Goal: Transaction & Acquisition: Subscribe to service/newsletter

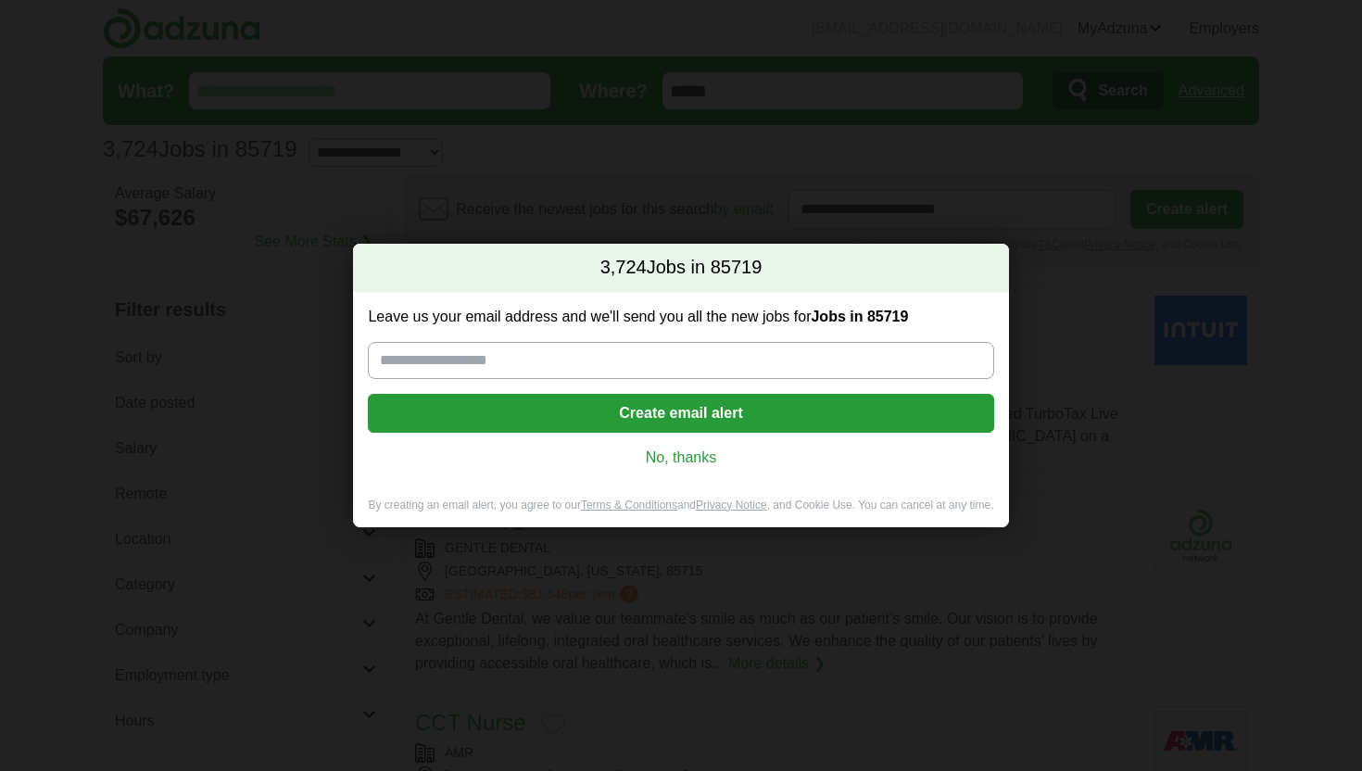
click at [685, 346] on input "Leave us your email address and we'll send you all the new jobs for Jobs in 857…" at bounding box center [680, 360] width 625 height 37
type input "**********"
click at [655, 409] on button "Create email alert" at bounding box center [680, 413] width 625 height 39
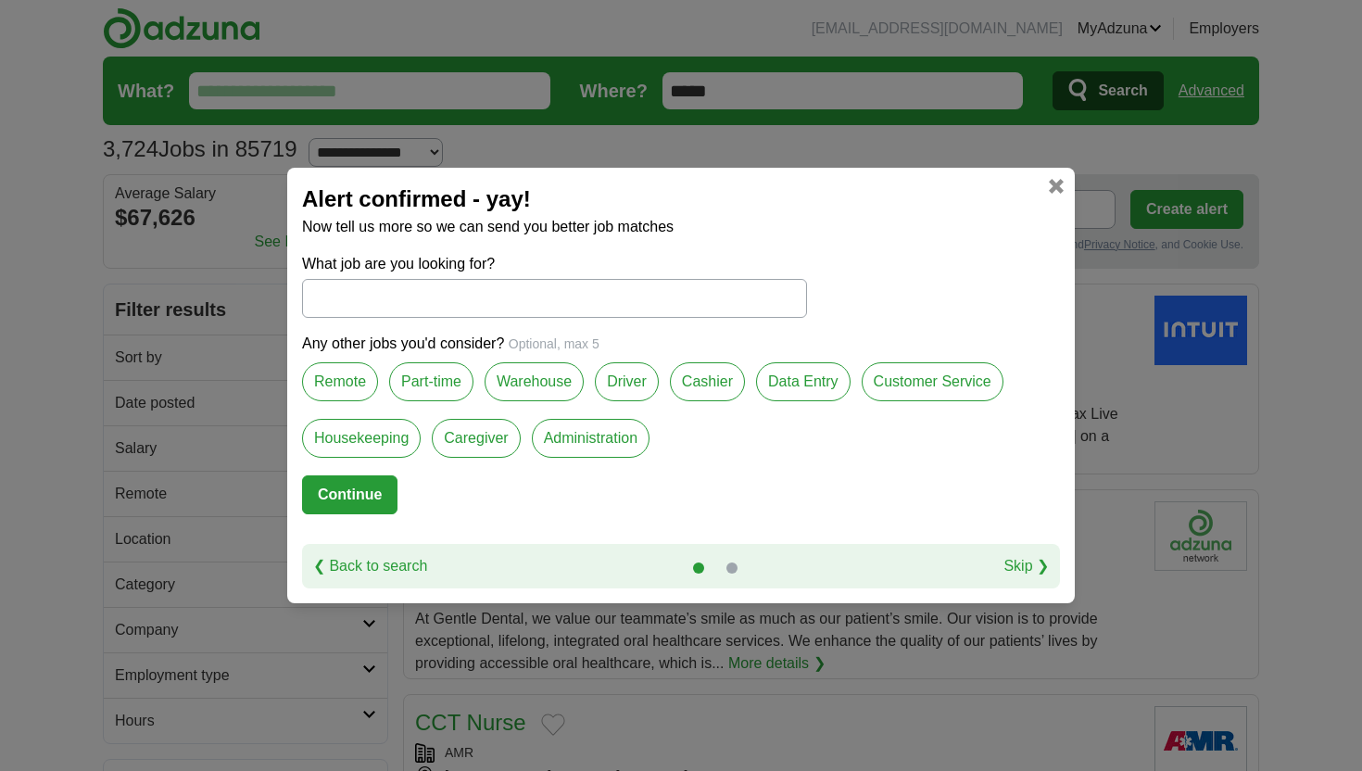
click at [1060, 179] on link at bounding box center [1056, 186] width 15 height 15
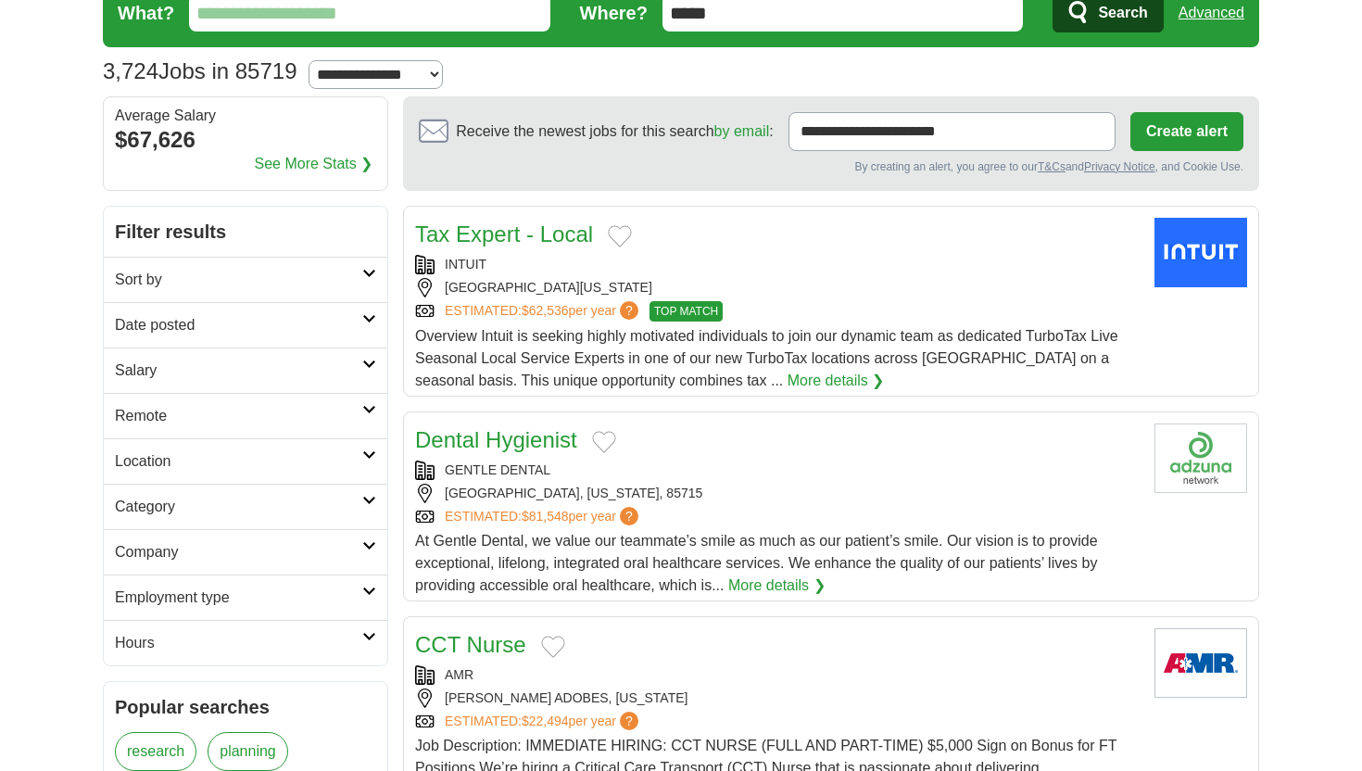
scroll to position [76, 0]
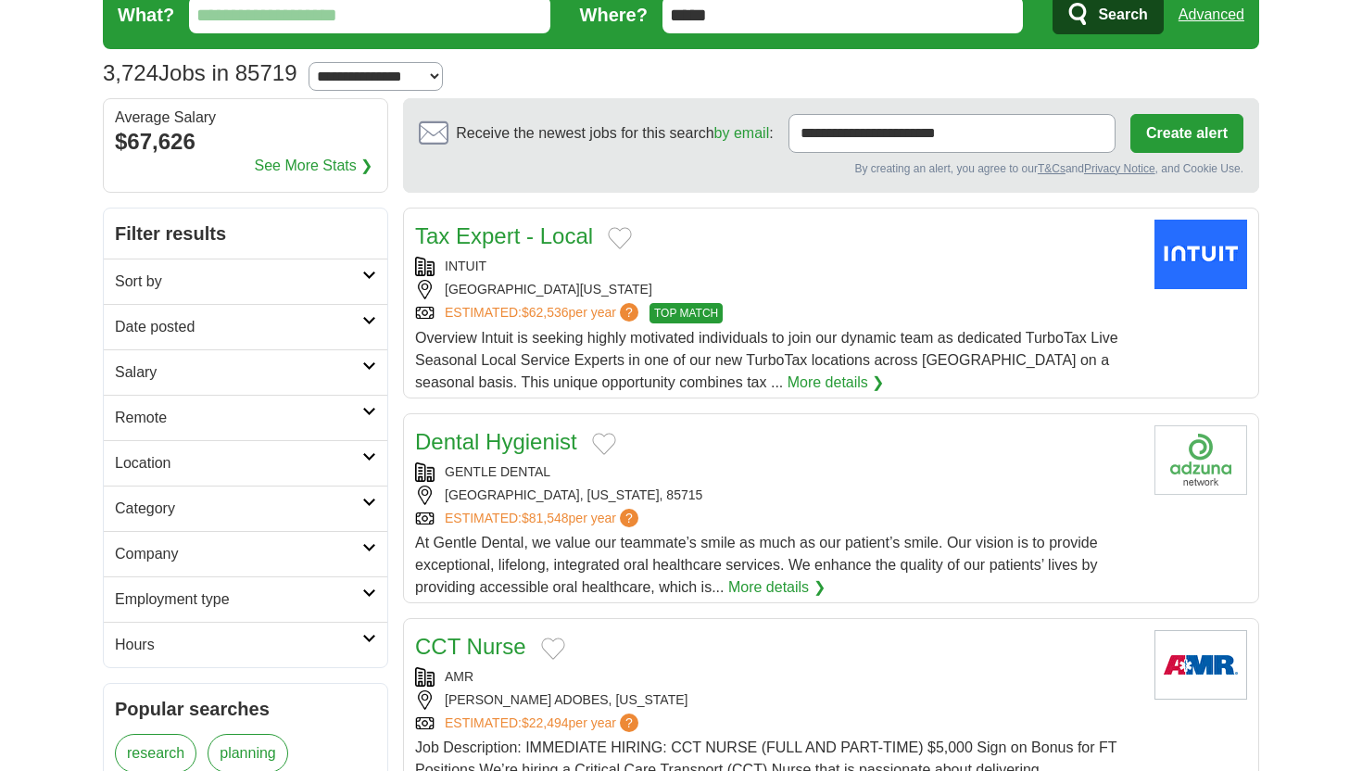
click at [376, 596] on link "Employment type" at bounding box center [245, 598] width 283 height 45
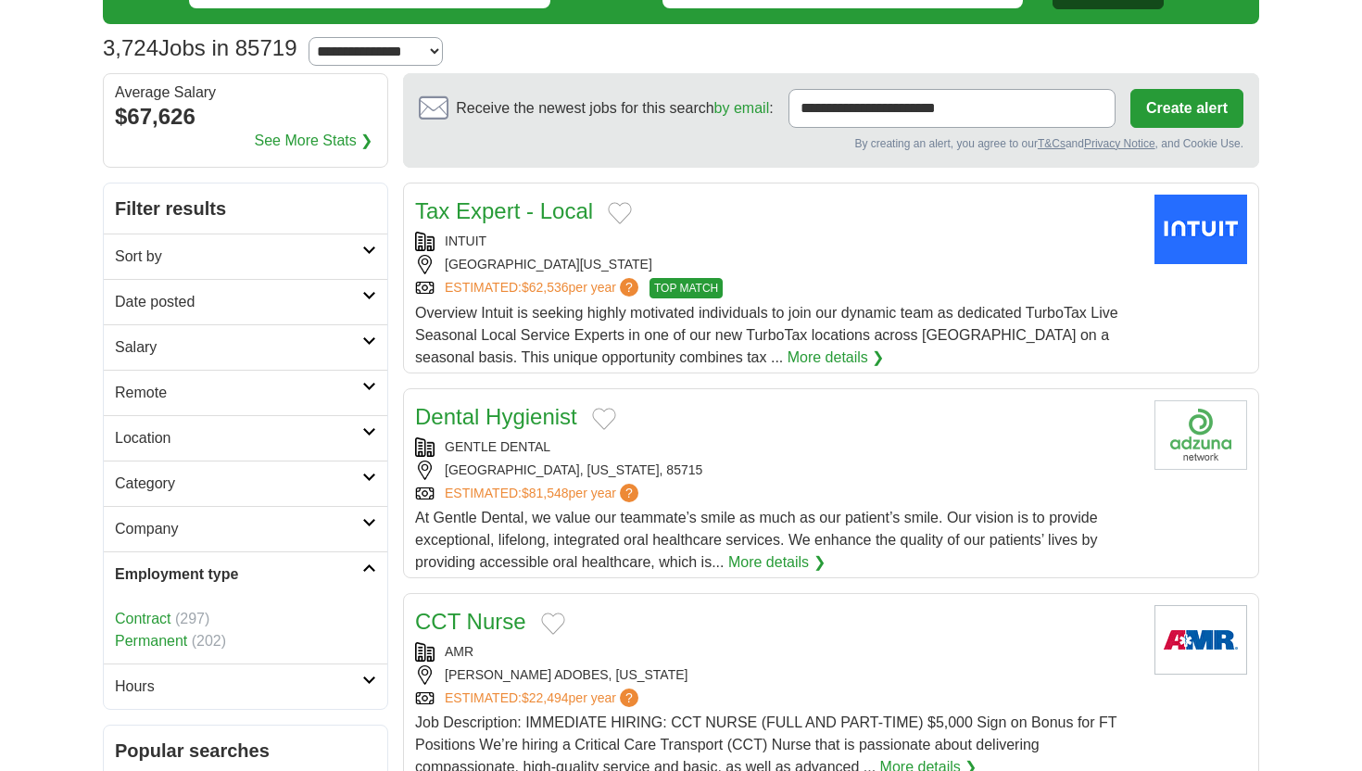
scroll to position [85, 0]
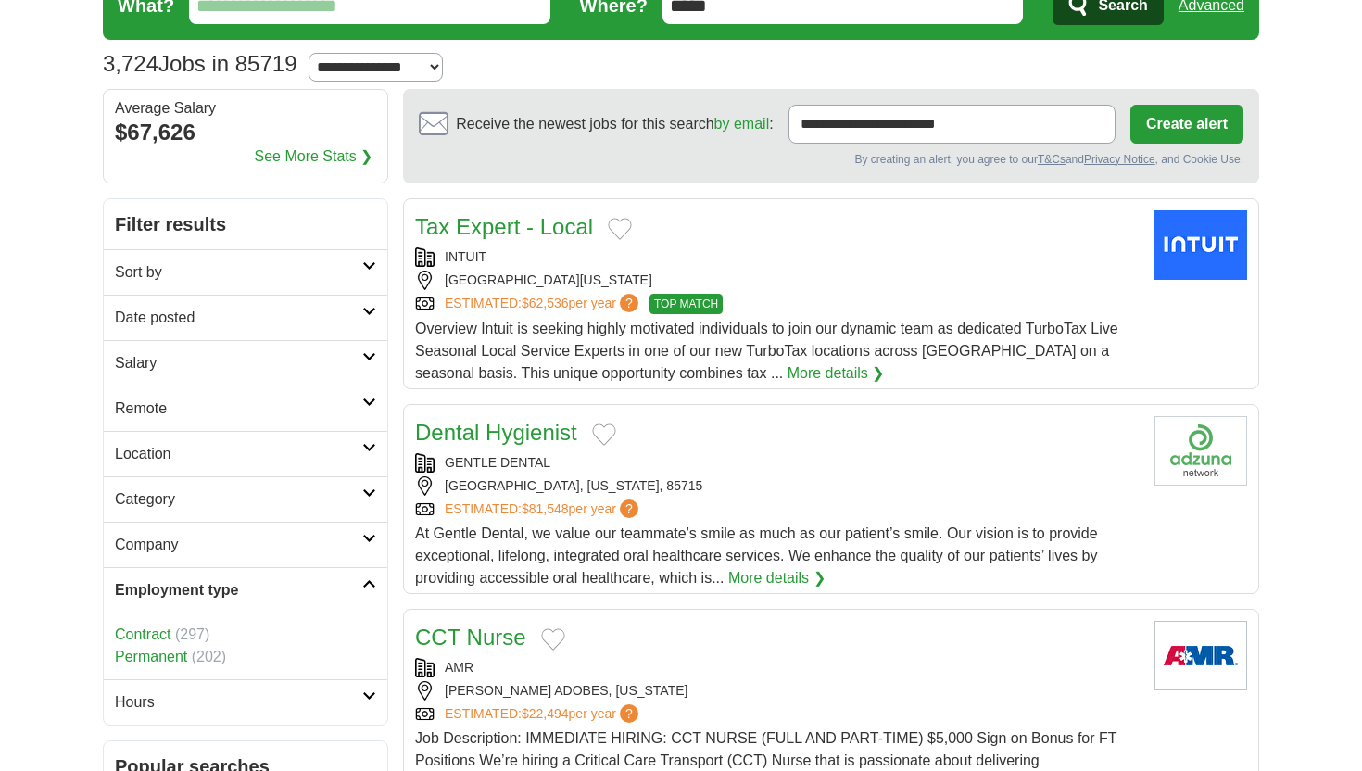
click at [373, 590] on link "Employment type" at bounding box center [245, 589] width 283 height 45
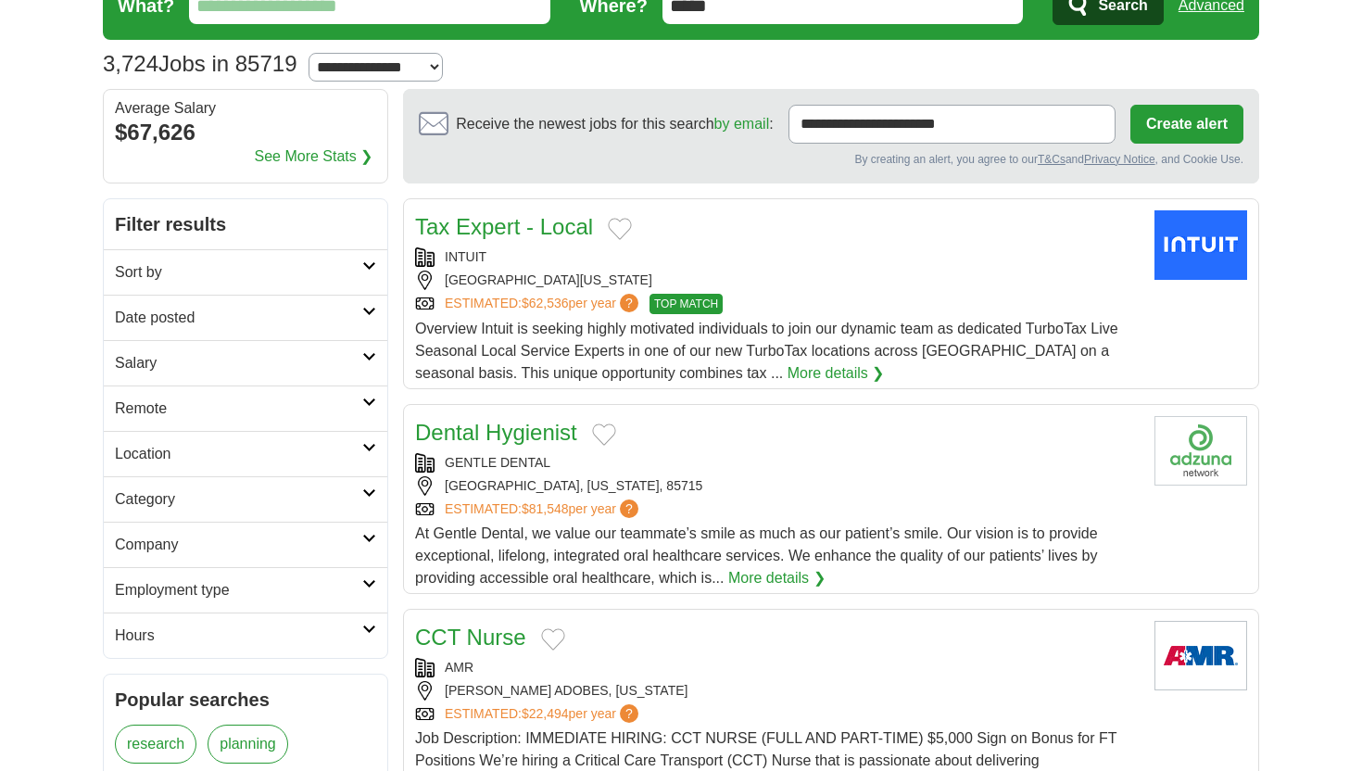
click at [371, 322] on link "Date posted" at bounding box center [245, 317] width 283 height 45
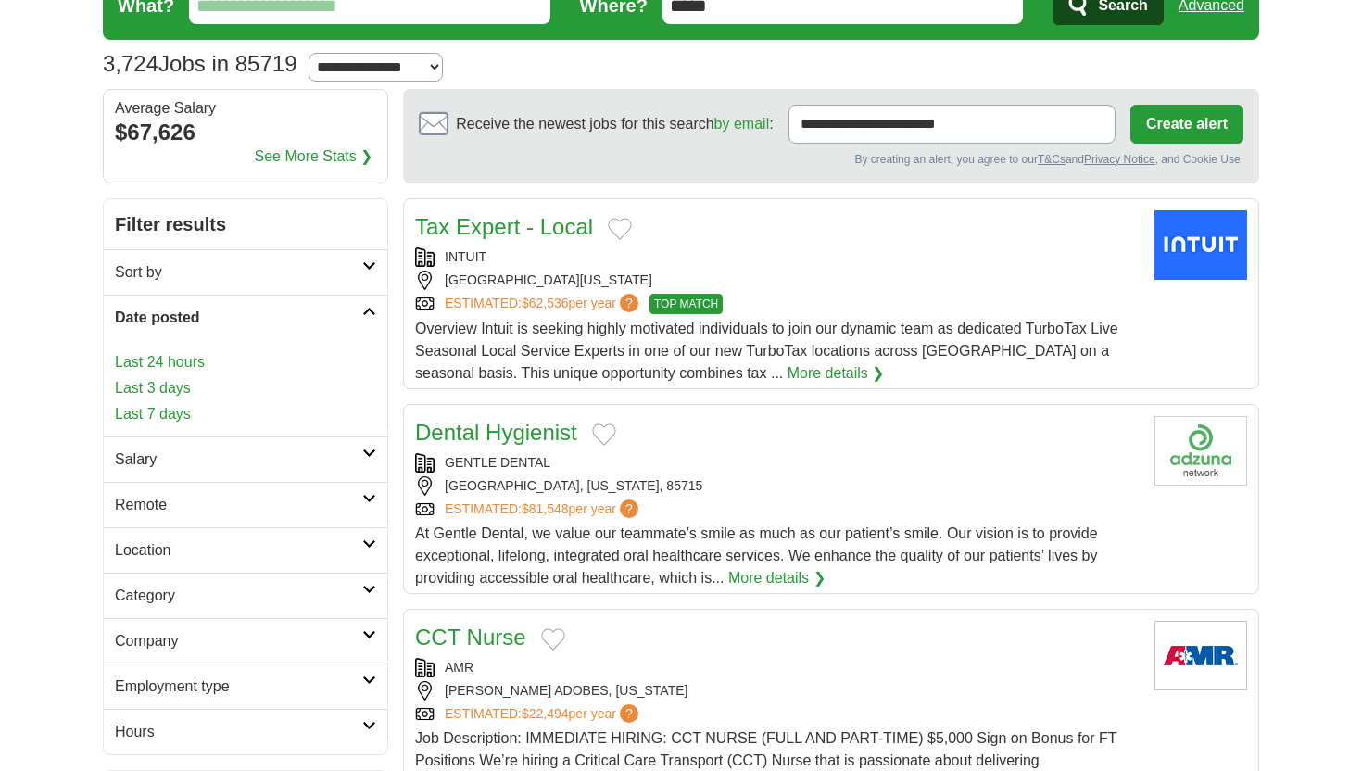
click at [371, 322] on link "Date posted" at bounding box center [245, 317] width 283 height 45
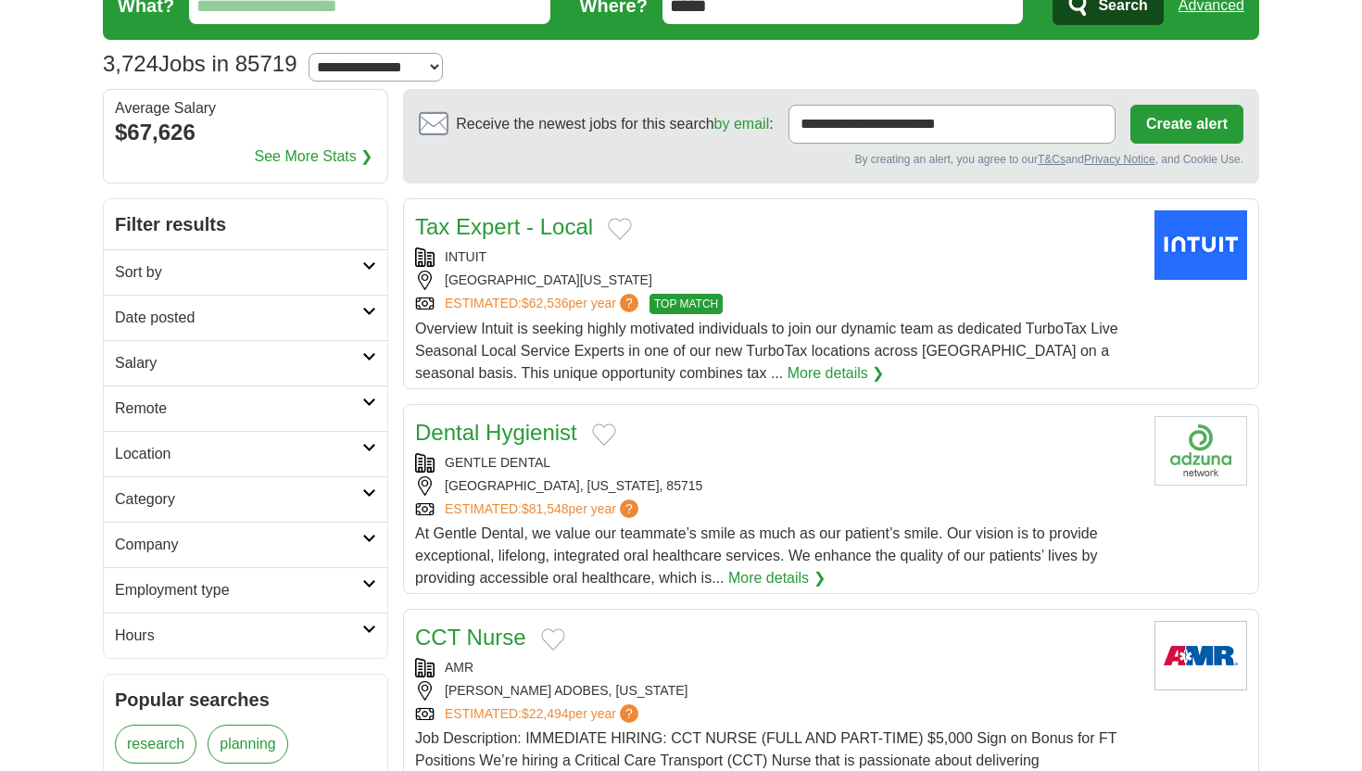
click at [371, 274] on link "Sort by" at bounding box center [245, 271] width 283 height 45
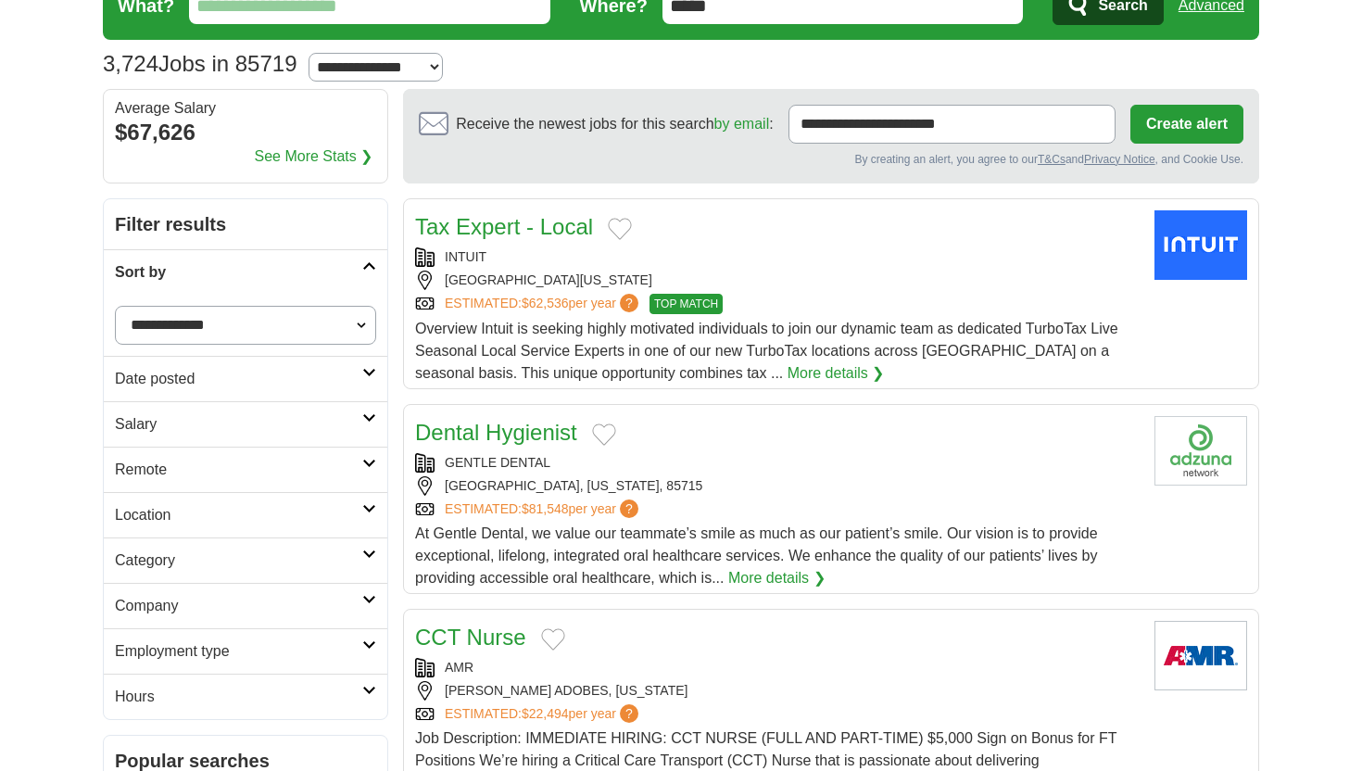
click at [371, 274] on link "Sort by" at bounding box center [245, 271] width 283 height 45
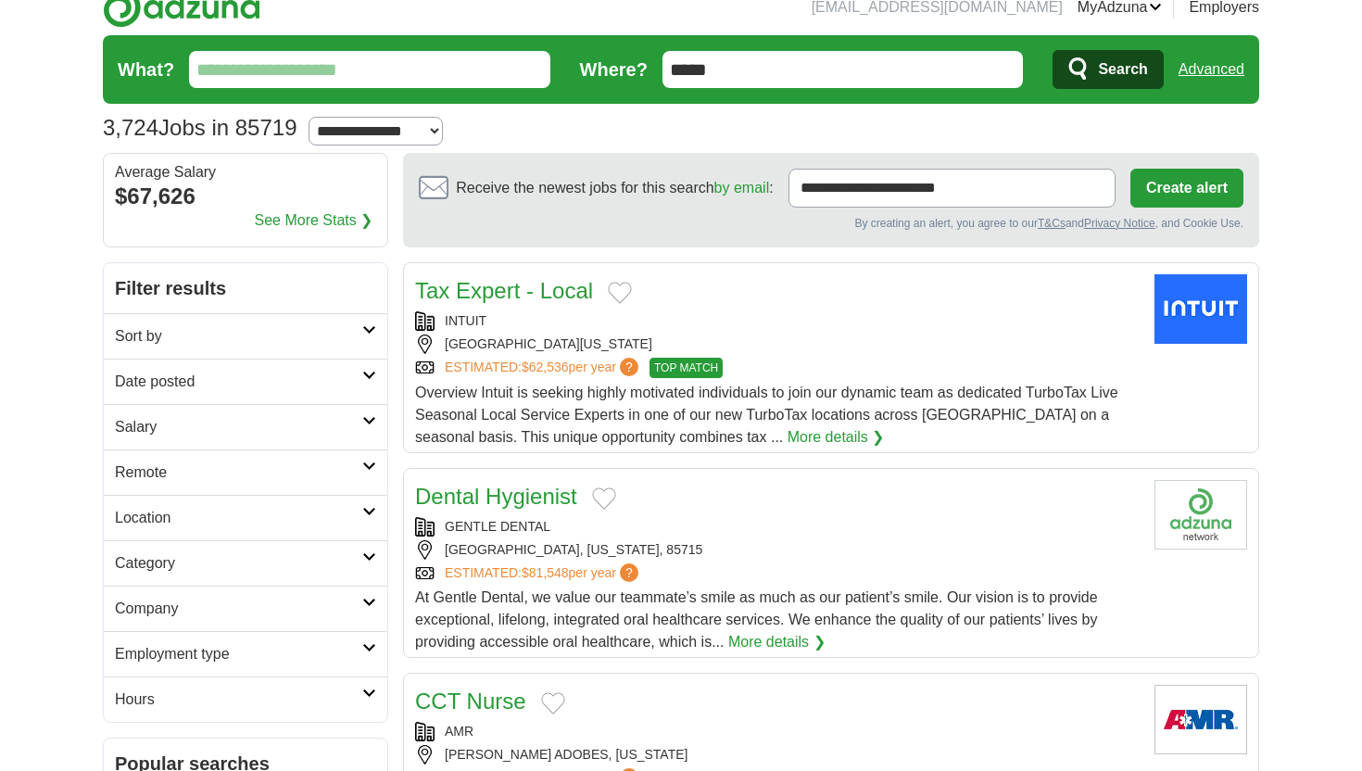
scroll to position [0, 0]
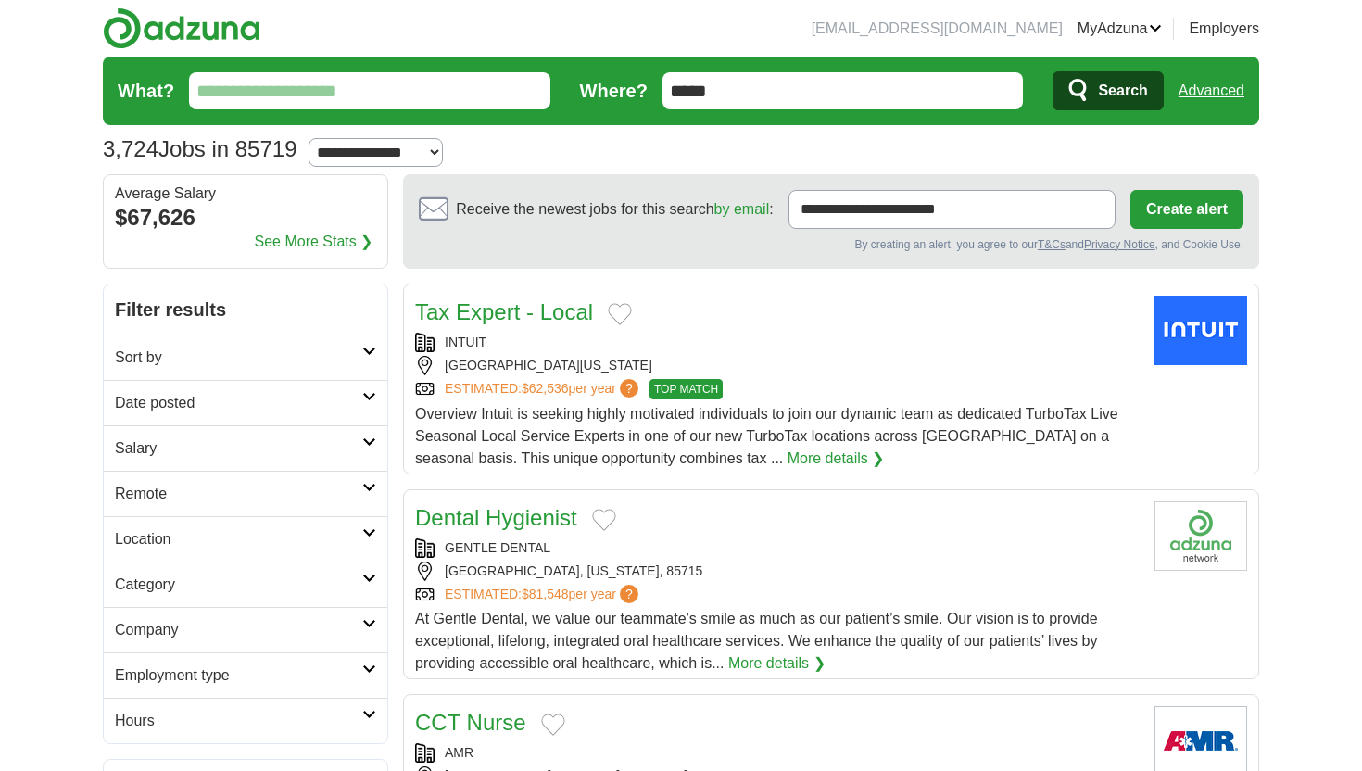
click at [434, 85] on input "What?" at bounding box center [369, 90] width 361 height 37
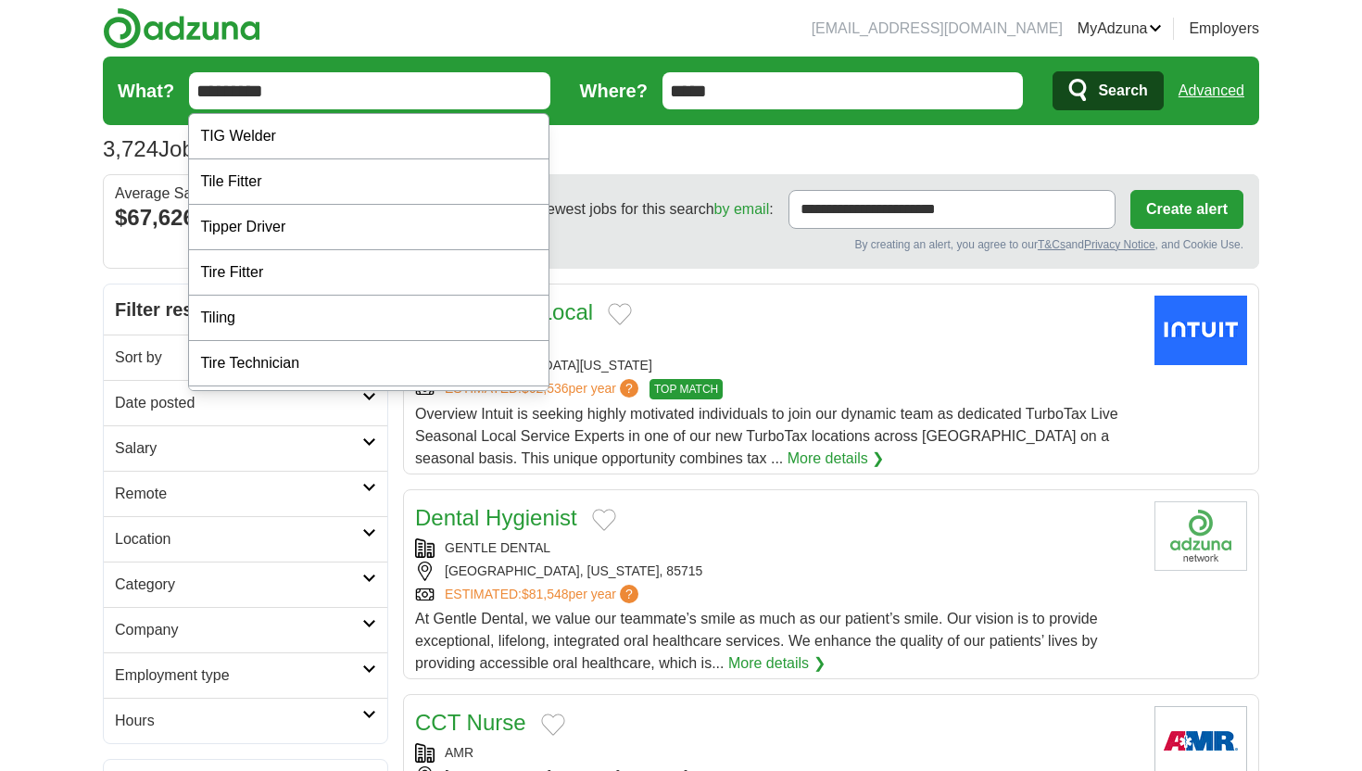
type input "*********"
click at [1052, 71] on button "Search" at bounding box center [1107, 90] width 110 height 39
